Goal: Information Seeking & Learning: Learn about a topic

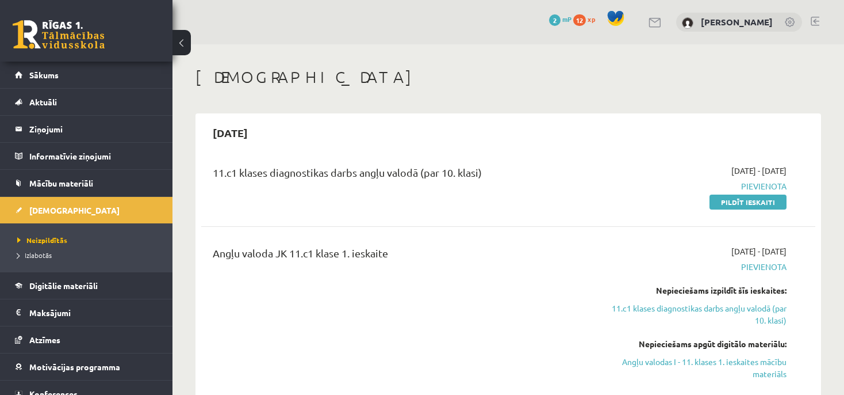
scroll to position [101, 0]
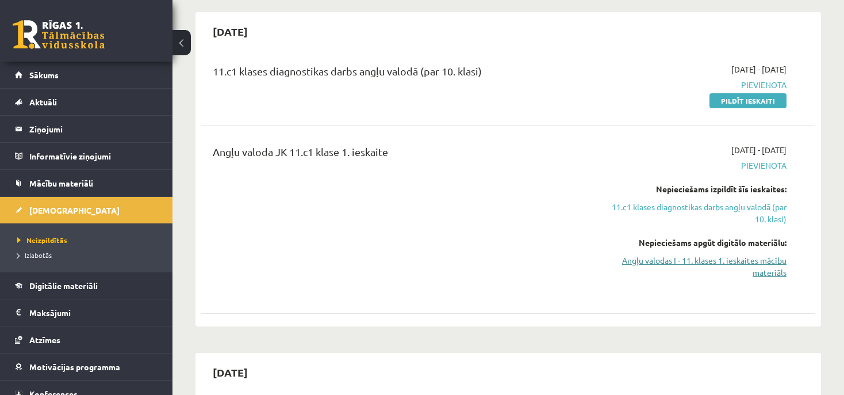
click at [759, 265] on link "Angļu valodas I - 11. klases 1. ieskaites mācību materiāls" at bounding box center [697, 266] width 180 height 24
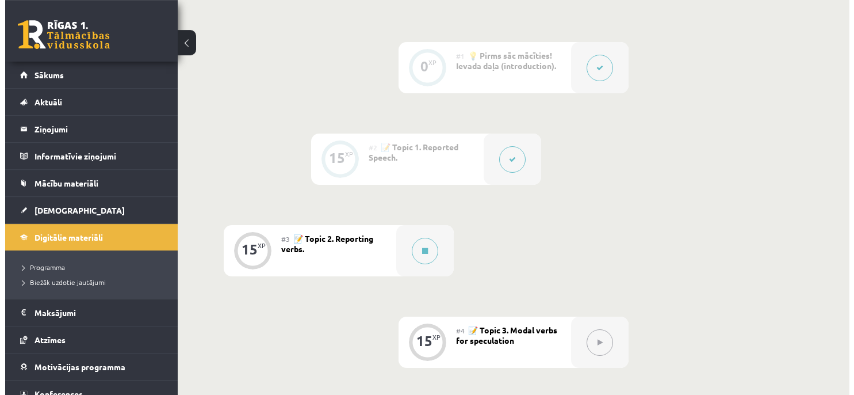
scroll to position [283, 0]
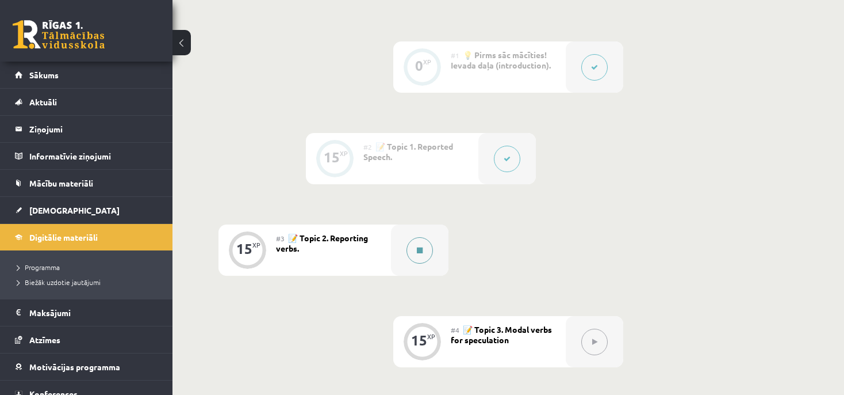
click at [422, 248] on icon at bounding box center [420, 250] width 6 height 7
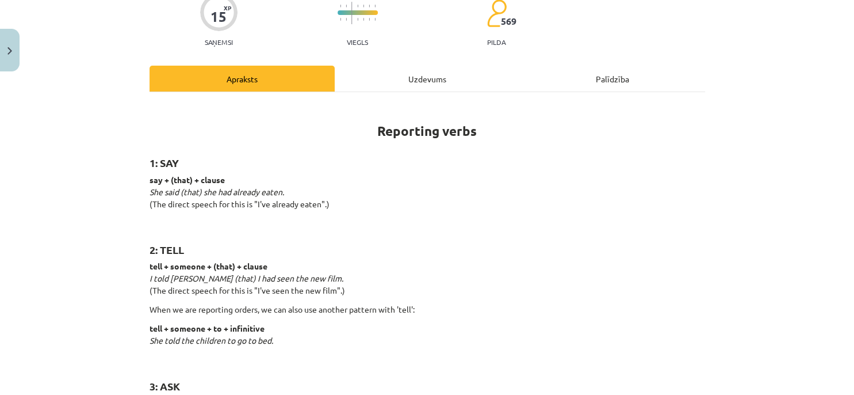
scroll to position [122, 0]
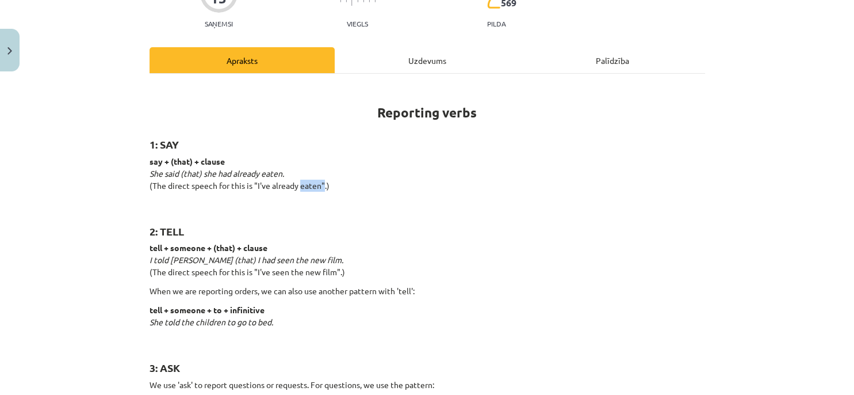
drag, startPoint x: 317, startPoint y: 181, endPoint x: 291, endPoint y: 181, distance: 26.5
click at [291, 181] on p "say + (that) + clause She said (that) she had already eaten. (The direct speech…" at bounding box center [428, 179] width 556 height 48
click at [225, 202] on p "say + (that) + clause She said (that) she had already eaten. (The direct speech…" at bounding box center [428, 179] width 556 height 48
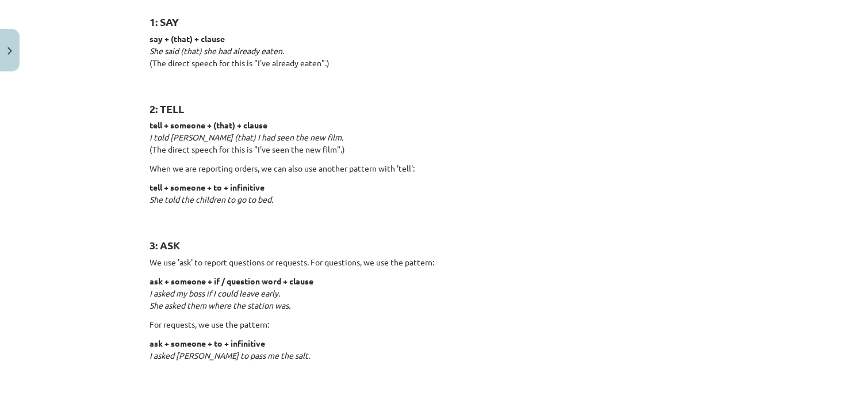
scroll to position [280, 0]
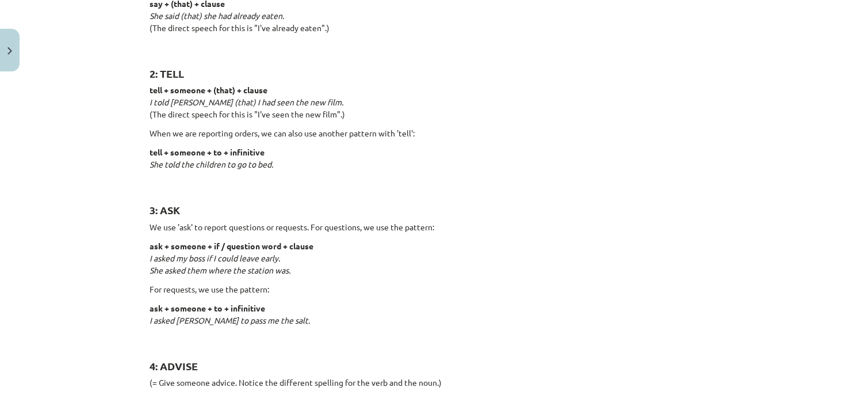
click at [271, 155] on p "tell + someone + to + infinitive She told the children to go to bed." at bounding box center [428, 164] width 556 height 36
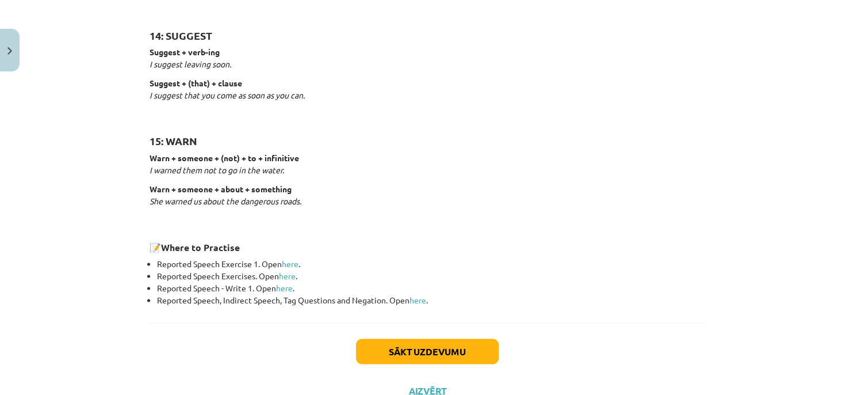
scroll to position [1825, 0]
